Goal: Information Seeking & Learning: Learn about a topic

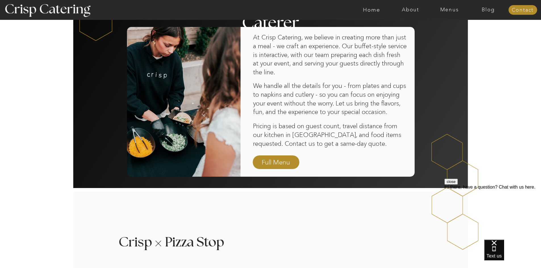
scroll to position [369, 0]
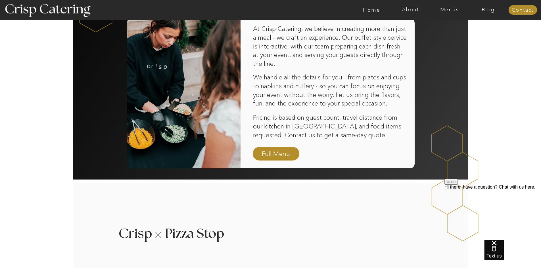
click at [458, 185] on button "close" at bounding box center [451, 182] width 13 height 6
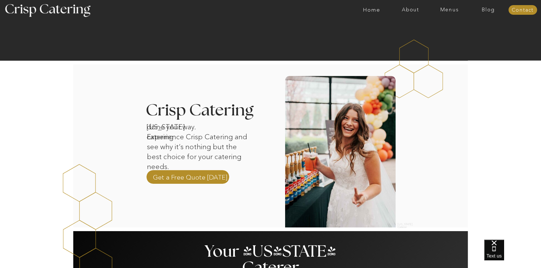
scroll to position [85, 0]
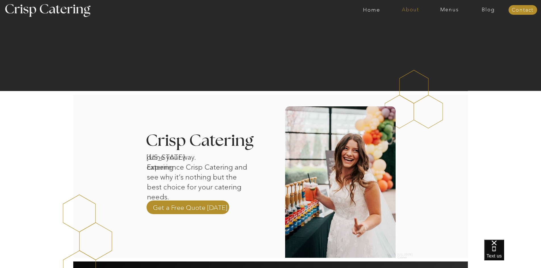
click at [412, 8] on nav "About" at bounding box center [410, 10] width 39 height 6
click at [376, 7] on nav "Home" at bounding box center [371, 10] width 39 height 6
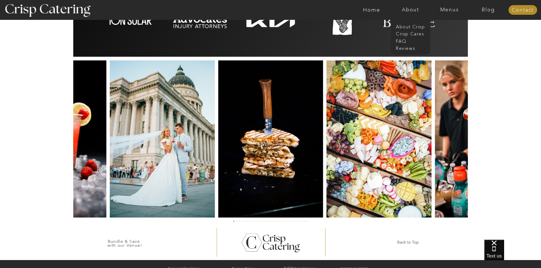
scroll to position [1299, 0]
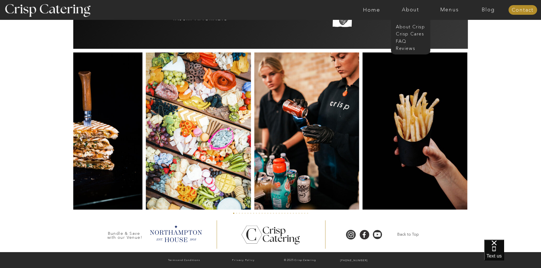
click at [243, 153] on img at bounding box center [198, 131] width 105 height 157
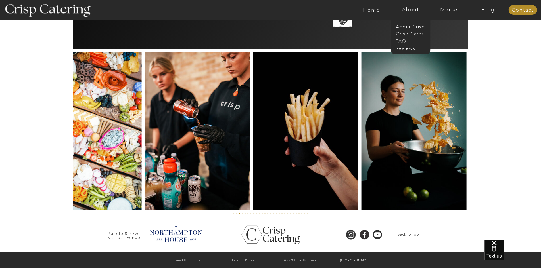
click at [253, 151] on img at bounding box center [305, 131] width 105 height 157
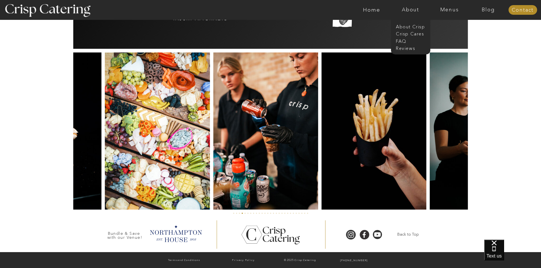
click at [322, 153] on img at bounding box center [374, 131] width 105 height 157
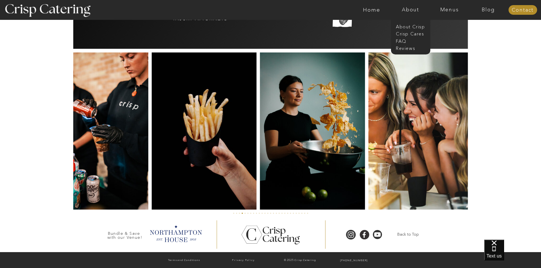
click at [369, 149] on img at bounding box center [421, 131] width 105 height 157
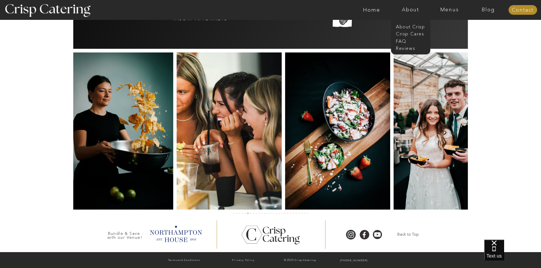
click at [285, 139] on img at bounding box center [337, 131] width 105 height 157
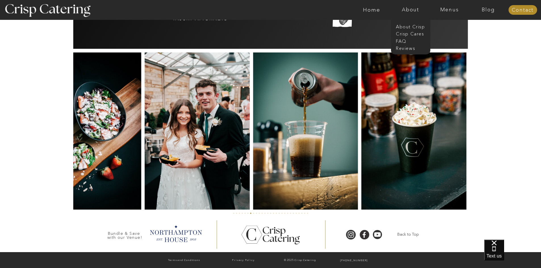
click at [213, 142] on img at bounding box center [197, 131] width 105 height 157
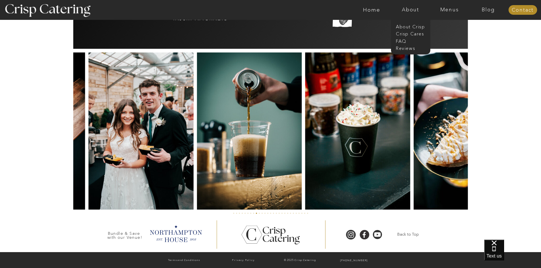
click at [305, 153] on img at bounding box center [357, 131] width 105 height 157
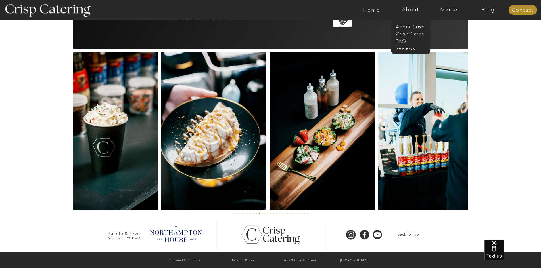
click at [192, 162] on img at bounding box center [213, 131] width 105 height 157
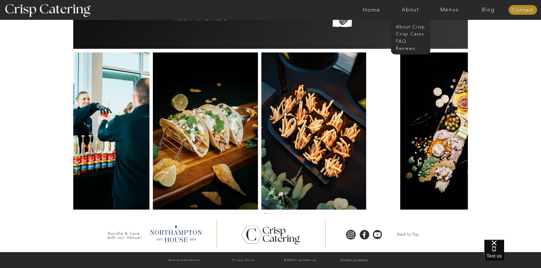
click at [120, 146] on img at bounding box center [97, 131] width 105 height 157
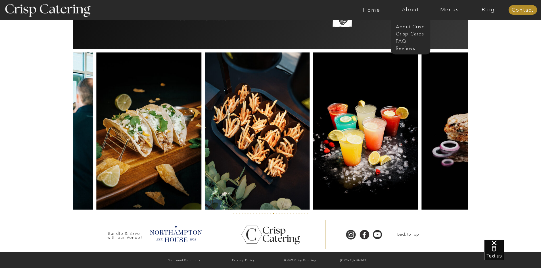
click at [313, 124] on img at bounding box center [365, 131] width 105 height 157
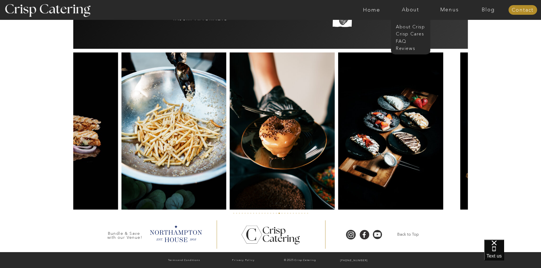
click at [152, 114] on img at bounding box center [174, 131] width 105 height 157
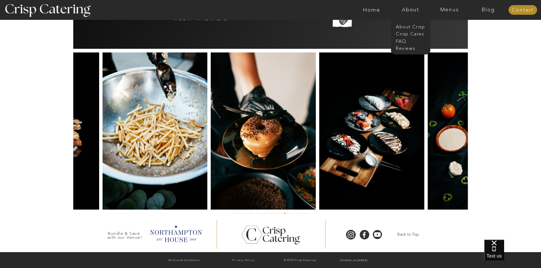
click at [319, 105] on img at bounding box center [371, 131] width 105 height 157
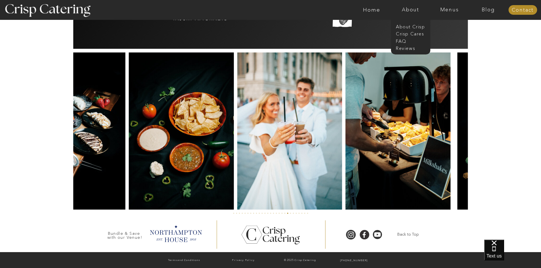
click at [173, 107] on img at bounding box center [181, 131] width 105 height 157
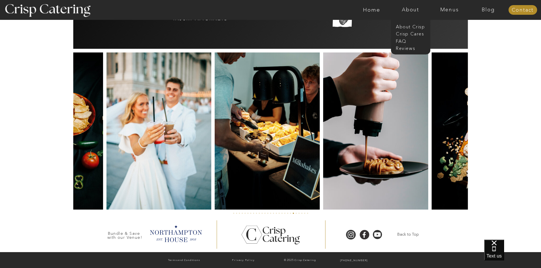
click at [224, 124] on img at bounding box center [267, 131] width 105 height 157
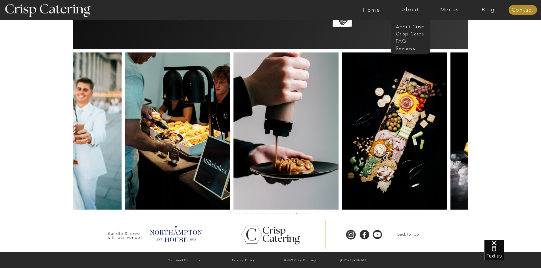
click at [249, 129] on img at bounding box center [285, 131] width 105 height 157
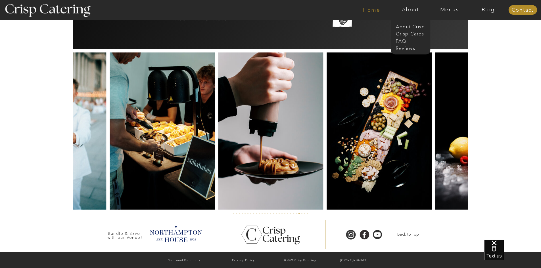
click at [371, 8] on nav "Home" at bounding box center [371, 10] width 39 height 6
click at [420, 27] on nav "About Crisp" at bounding box center [412, 26] width 33 height 5
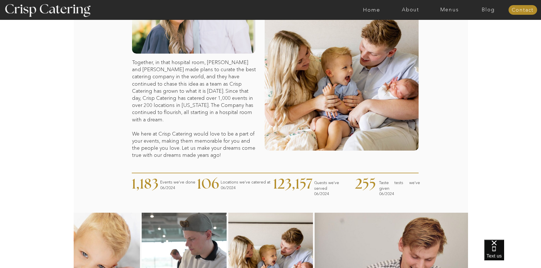
scroll to position [46, 0]
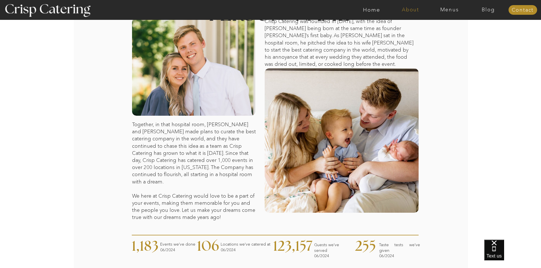
click at [409, 8] on nav "About" at bounding box center [410, 10] width 39 height 6
click at [455, 9] on nav "Menus" at bounding box center [449, 10] width 39 height 6
click at [460, 24] on nav "Summer (Mar-Aug)" at bounding box center [451, 25] width 51 height 5
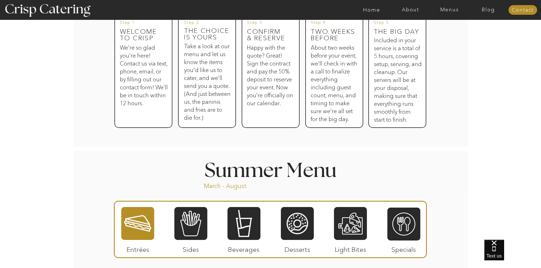
scroll to position [341, 0]
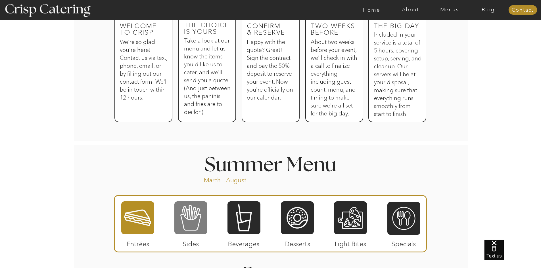
click at [196, 221] on div at bounding box center [190, 218] width 33 height 34
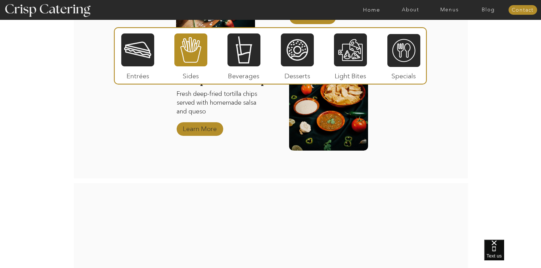
scroll to position [795, 0]
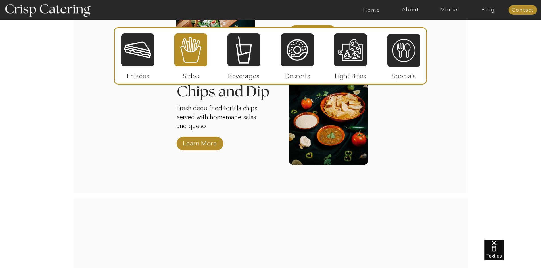
click at [127, 31] on div at bounding box center [270, 55] width 313 height 57
click at [143, 37] on div at bounding box center [137, 50] width 33 height 34
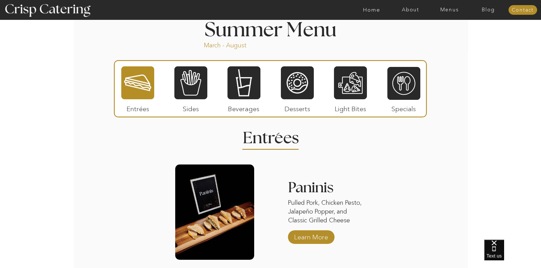
scroll to position [398, 0]
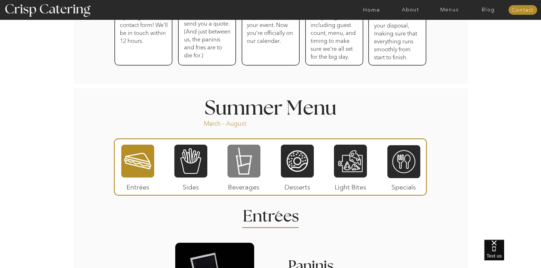
click at [256, 156] on div at bounding box center [244, 161] width 33 height 34
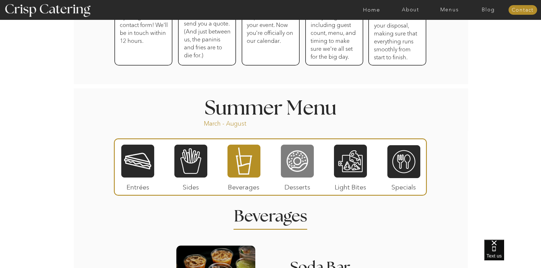
click at [286, 153] on div at bounding box center [297, 161] width 33 height 34
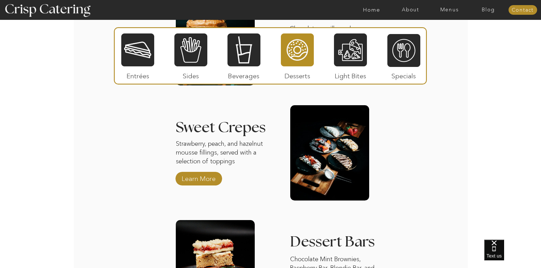
scroll to position [653, 0]
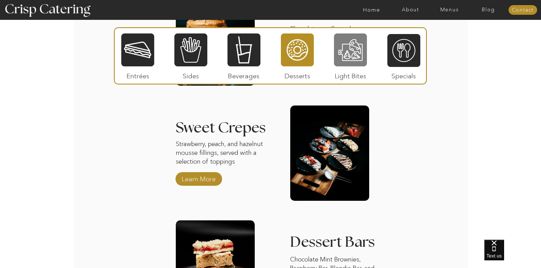
click at [347, 57] on div at bounding box center [350, 50] width 33 height 34
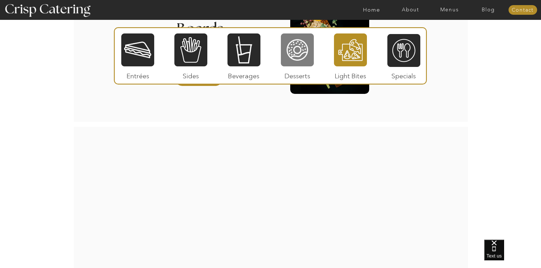
click at [295, 65] on div at bounding box center [297, 50] width 33 height 34
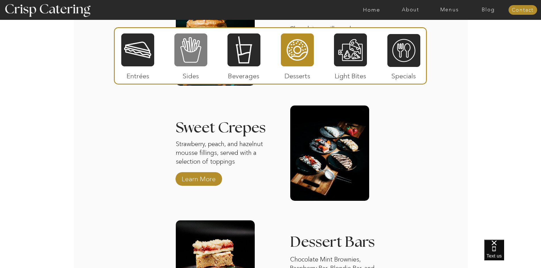
click at [186, 53] on div at bounding box center [190, 50] width 33 height 34
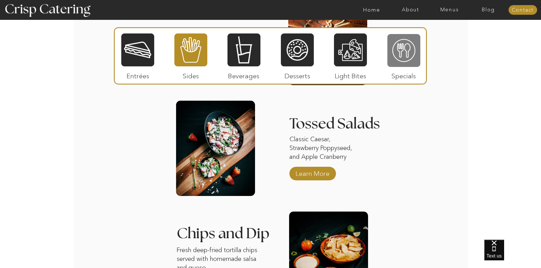
click at [401, 62] on div at bounding box center [403, 51] width 33 height 34
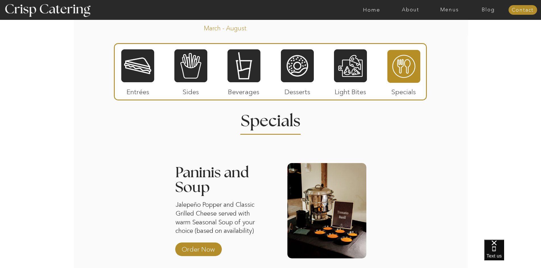
scroll to position [483, 0]
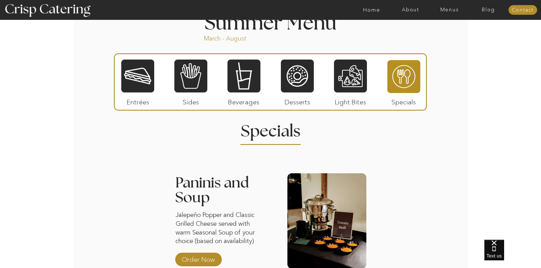
click at [186, 72] on div at bounding box center [190, 76] width 33 height 34
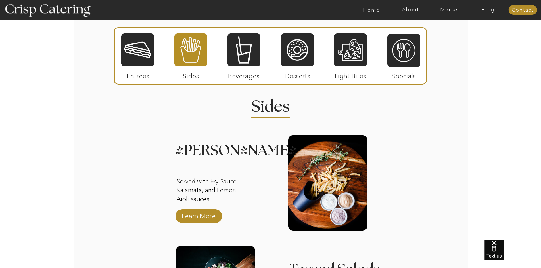
scroll to position [511, 0]
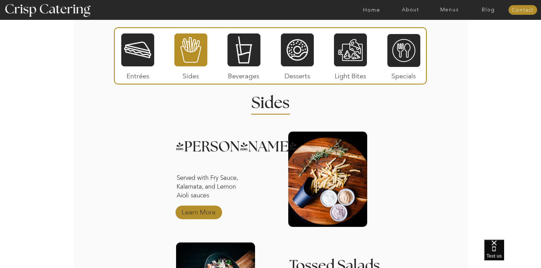
click at [201, 214] on p "Learn More" at bounding box center [199, 211] width 38 height 16
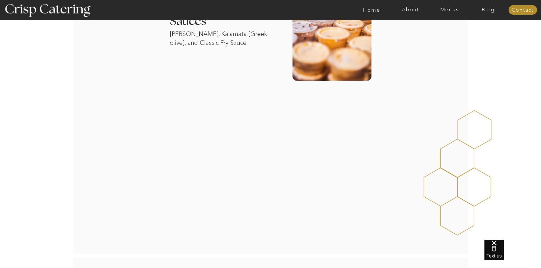
scroll to position [540, 0]
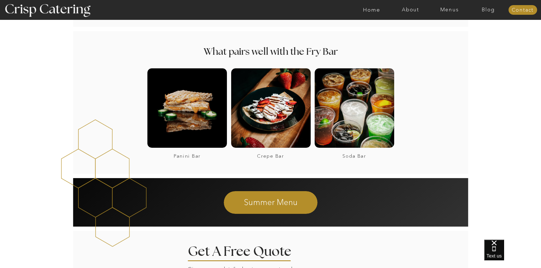
click at [253, 128] on div at bounding box center [271, 108] width 80 height 80
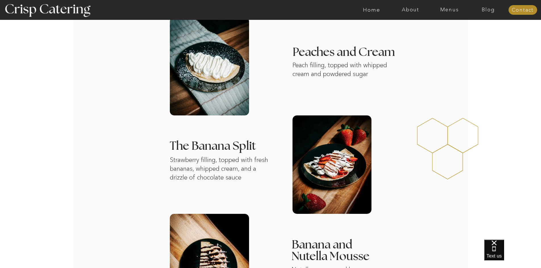
scroll to position [170, 0]
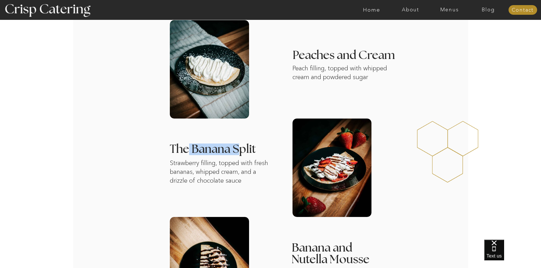
drag, startPoint x: 187, startPoint y: 155, endPoint x: 243, endPoint y: 145, distance: 56.1
click at [243, 145] on h3 "The Banana Split" at bounding box center [260, 151] width 181 height 14
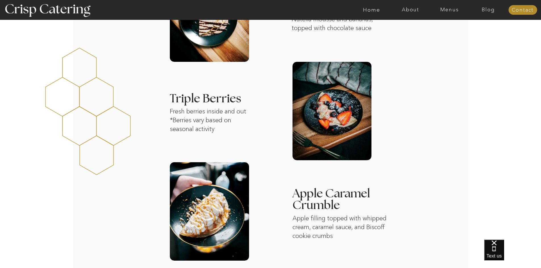
scroll to position [426, 0]
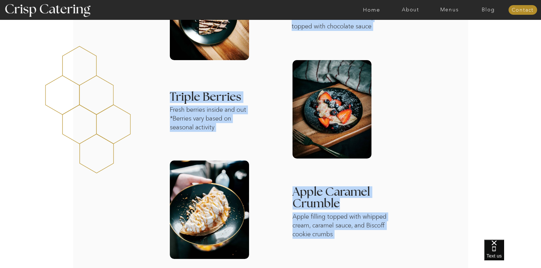
drag, startPoint x: 293, startPoint y: 193, endPoint x: 337, endPoint y: 200, distance: 45.2
click at [337, 200] on div "About Home Menus Contact Blog About Crisp Crisp Cares Reviews faq About Home Me…" at bounding box center [270, 225] width 541 height 1302
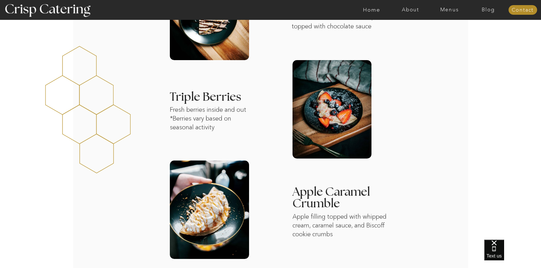
click at [392, 205] on div "About Home Menus Contact Blog About Crisp Crisp Cares Reviews faq About Home Me…" at bounding box center [270, 225] width 541 height 1302
drag, startPoint x: 172, startPoint y: 101, endPoint x: 209, endPoint y: 92, distance: 37.7
click at [209, 92] on h3 "Triple Berries" at bounding box center [260, 98] width 181 height 14
click at [239, 90] on div "About Home Menus Contact Blog About Crisp Crisp Cares Reviews faq About Home Me…" at bounding box center [270, 225] width 541 height 1302
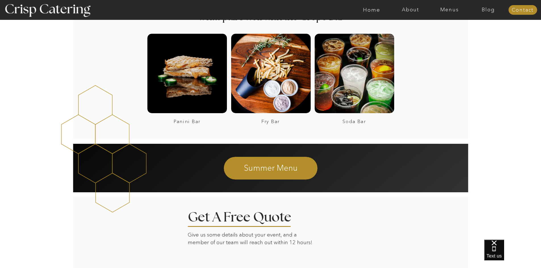
scroll to position [994, 0]
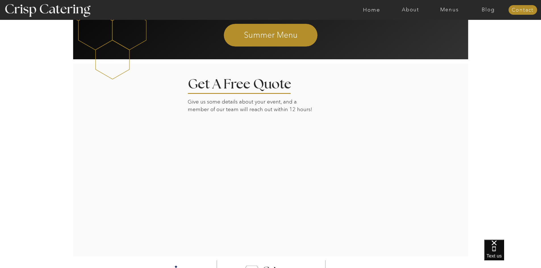
click at [177, 181] on div at bounding box center [271, 160] width 396 height 194
click at [364, 191] on div at bounding box center [271, 160] width 396 height 194
click at [392, 198] on div at bounding box center [271, 160] width 396 height 194
click at [465, 185] on div at bounding box center [271, 160] width 396 height 194
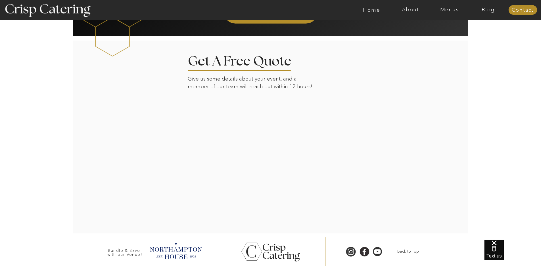
scroll to position [1023, 0]
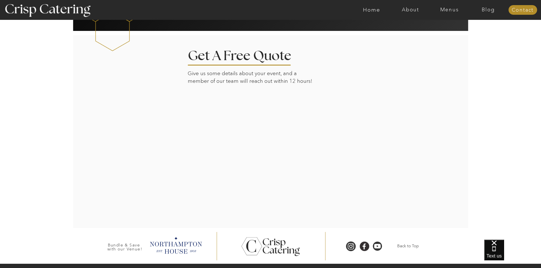
click at [375, 172] on div at bounding box center [271, 132] width 396 height 194
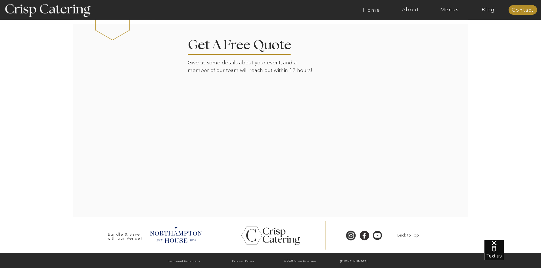
scroll to position [1034, 0]
